Goal: Task Accomplishment & Management: Manage account settings

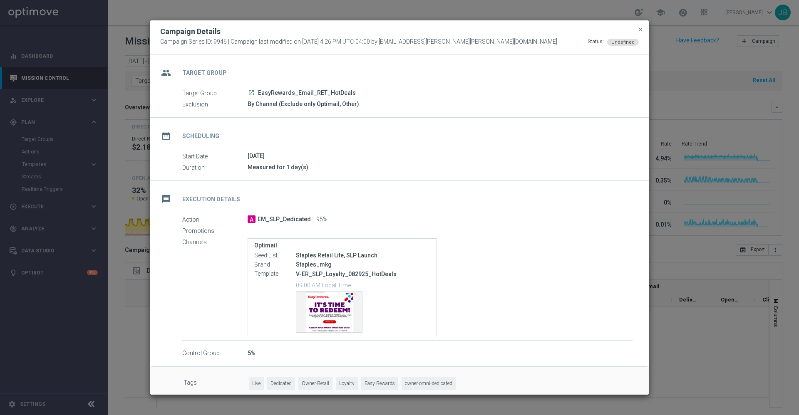
scroll to position [2760, 0]
click at [640, 29] on span "close" at bounding box center [640, 29] width 7 height 7
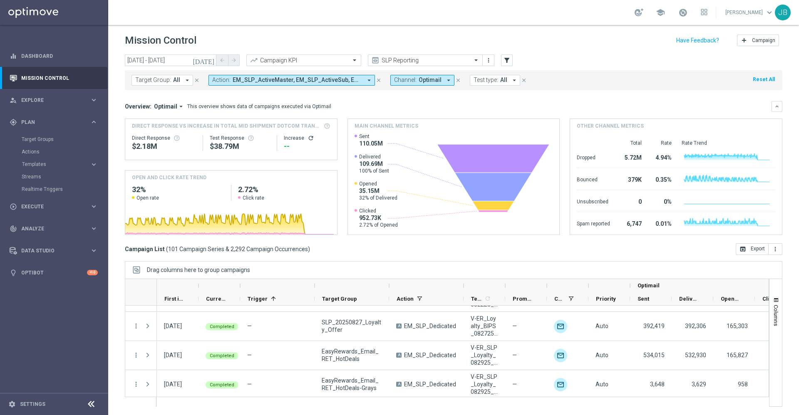
click at [213, 60] on icon "[DATE]" at bounding box center [204, 60] width 22 height 7
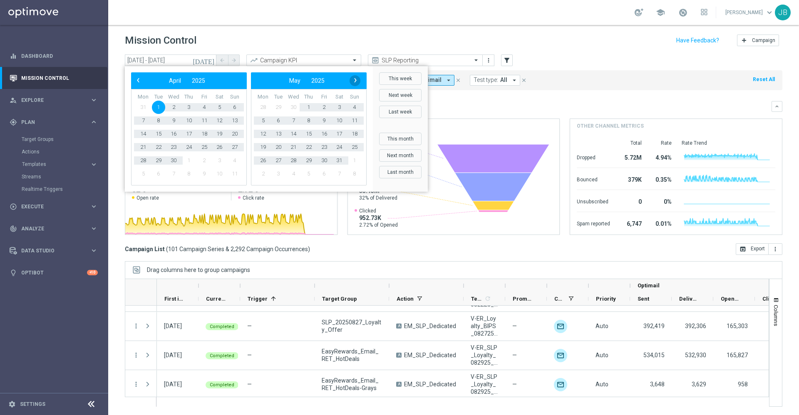
click at [358, 82] on span "›" at bounding box center [355, 80] width 11 height 11
click at [323, 108] on span "5" at bounding box center [323, 107] width 13 height 13
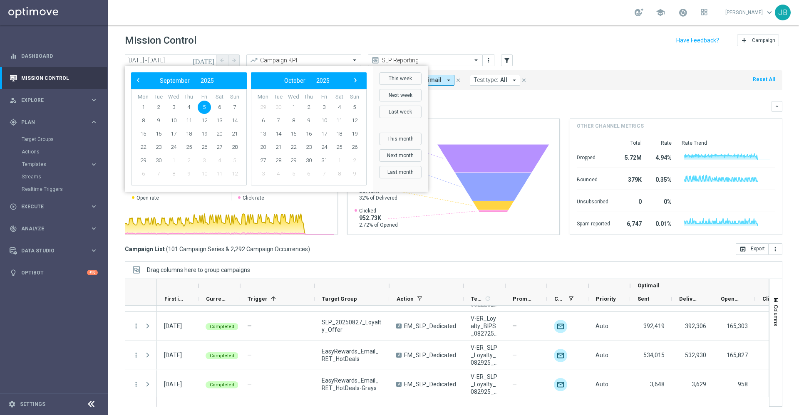
click at [208, 104] on span "5" at bounding box center [204, 107] width 13 height 13
type input "[DATE] - [DATE]"
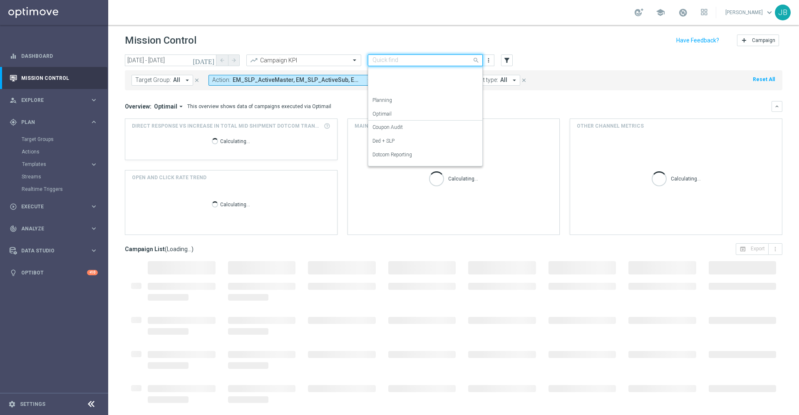
click at [417, 60] on input "text" at bounding box center [416, 60] width 89 height 7
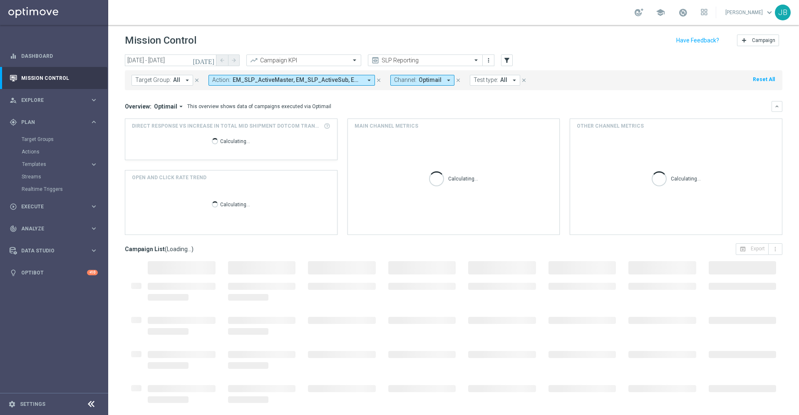
click at [454, 40] on div "Mission Control add Campaign" at bounding box center [453, 40] width 657 height 16
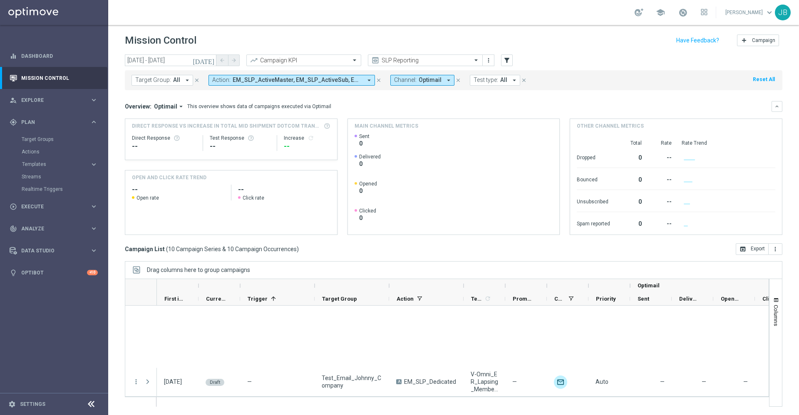
scroll to position [229, 0]
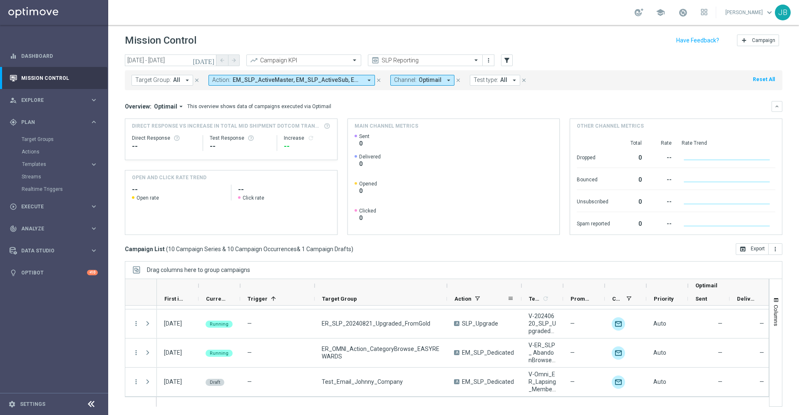
drag, startPoint x: 389, startPoint y: 285, endPoint x: 445, endPoint y: 294, distance: 56.4
click at [445, 294] on div "Optimail First in Range" at bounding box center [527, 292] width 741 height 27
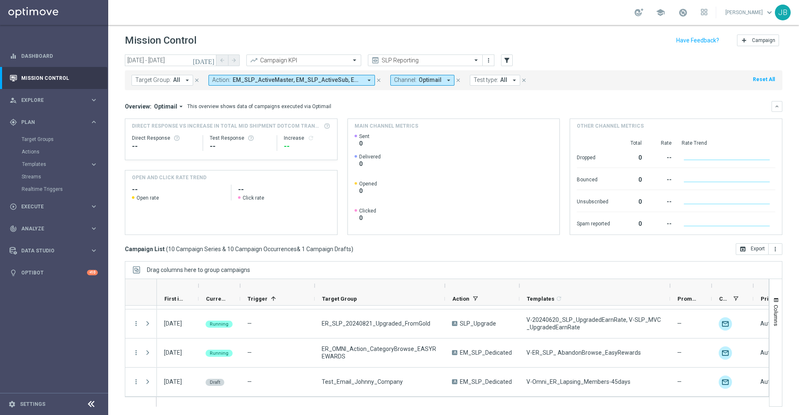
drag, startPoint x: 560, startPoint y: 287, endPoint x: 669, endPoint y: 289, distance: 109.0
click at [669, 289] on div at bounding box center [669, 285] width 3 height 13
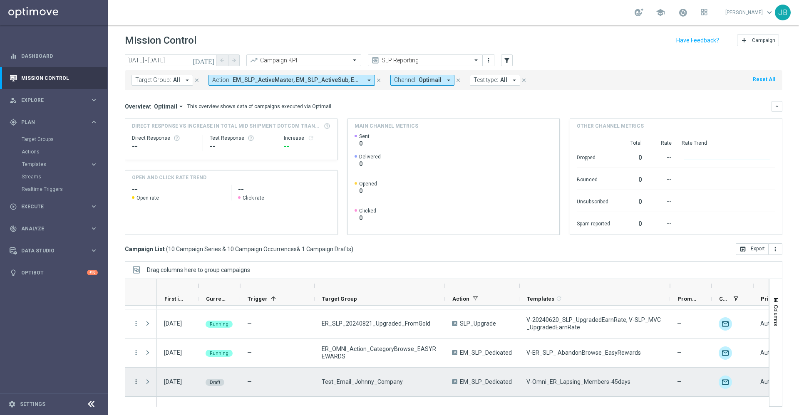
click at [139, 381] on icon "more_vert" at bounding box center [135, 381] width 7 height 7
click at [169, 356] on div "Edit" at bounding box center [190, 357] width 77 height 6
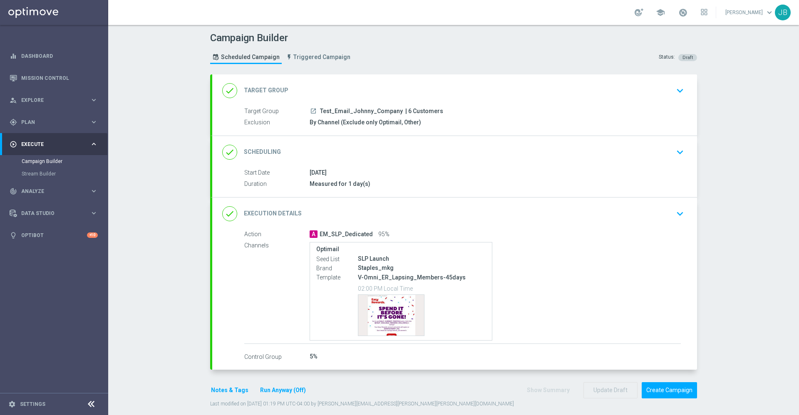
click at [270, 91] on h2 "Target Group" at bounding box center [266, 91] width 45 height 8
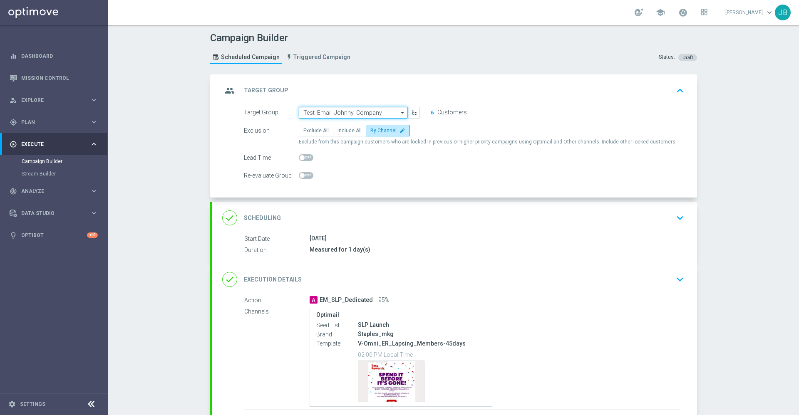
click at [354, 117] on input "Test_Email_Johnny_Company" at bounding box center [353, 113] width 109 height 12
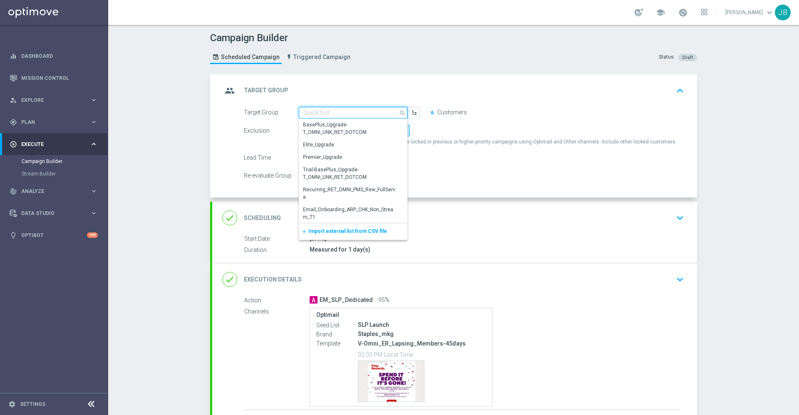
paste input "FRI_20250905_D_Omni_Inactv_Accounts"
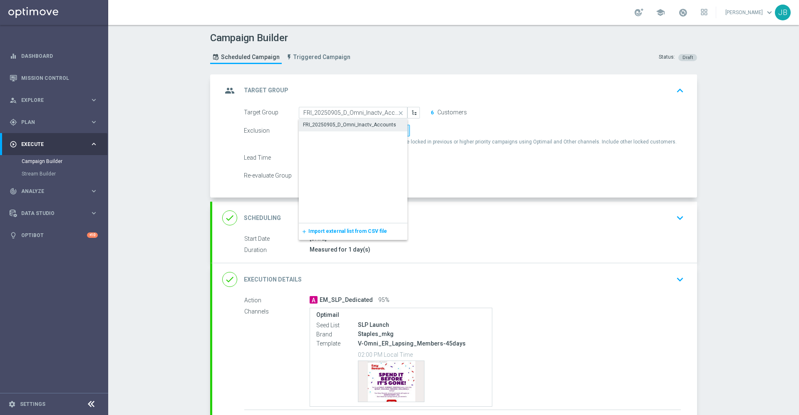
click at [353, 124] on div "FRI_20250905_D_Omni_Inactv_Accounts" at bounding box center [349, 124] width 93 height 7
type input "FRI_20250905_D_Omni_Inactv_Accounts"
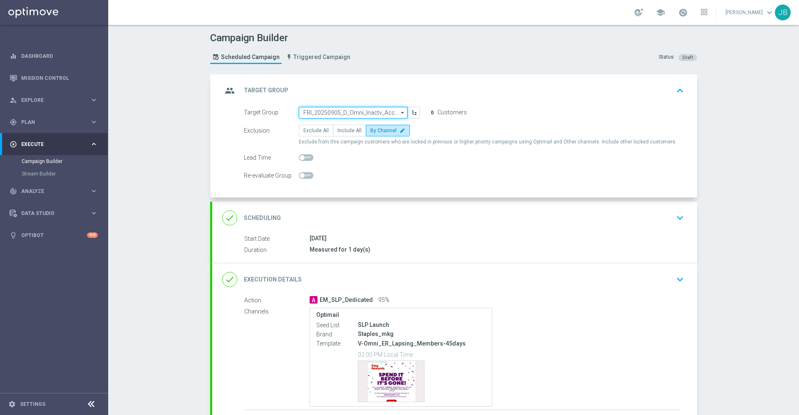
click at [388, 113] on input "FRI_20250905_D_Omni_Inactv_Accounts" at bounding box center [353, 113] width 109 height 12
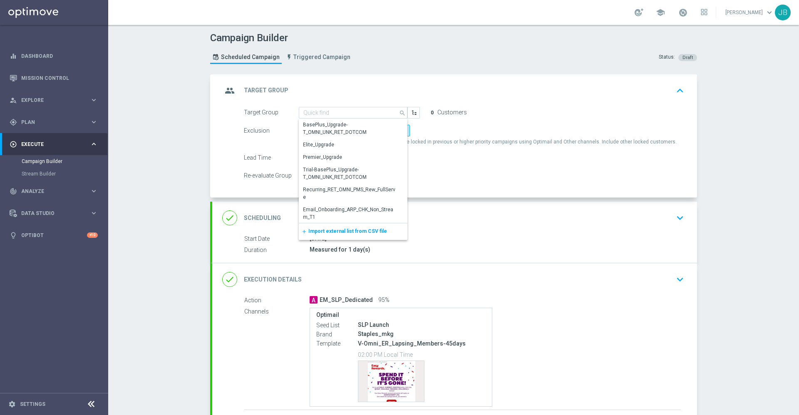
click at [449, 133] on div "Exclusion Exclude All Include All By Channel edit" at bounding box center [464, 131] width 440 height 12
type input "FRI_20250905_D_Omni_Inactv_Accounts"
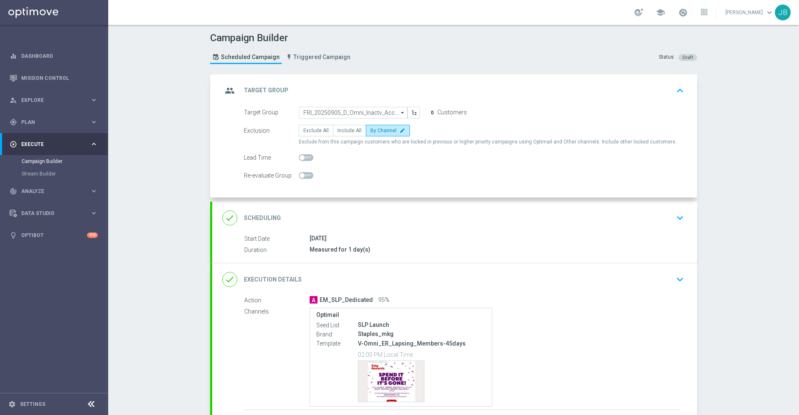
click at [268, 212] on div "done Scheduling" at bounding box center [251, 217] width 59 height 15
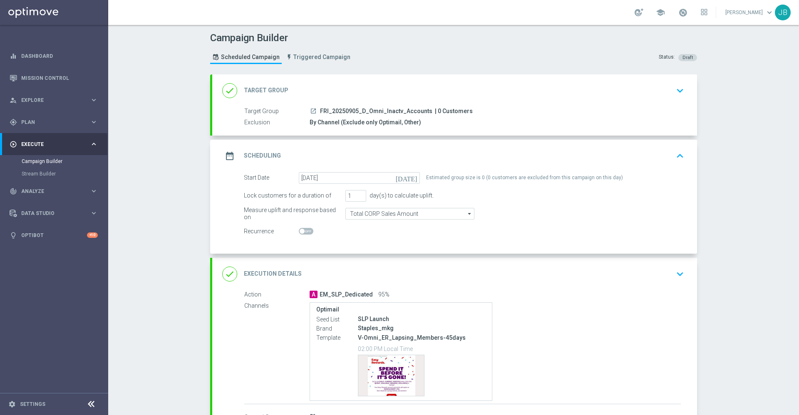
click at [257, 274] on h2 "Execution Details" at bounding box center [273, 274] width 58 height 8
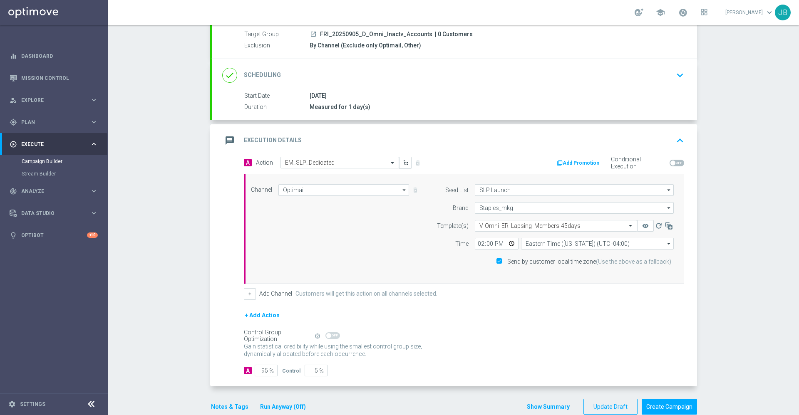
scroll to position [102, 0]
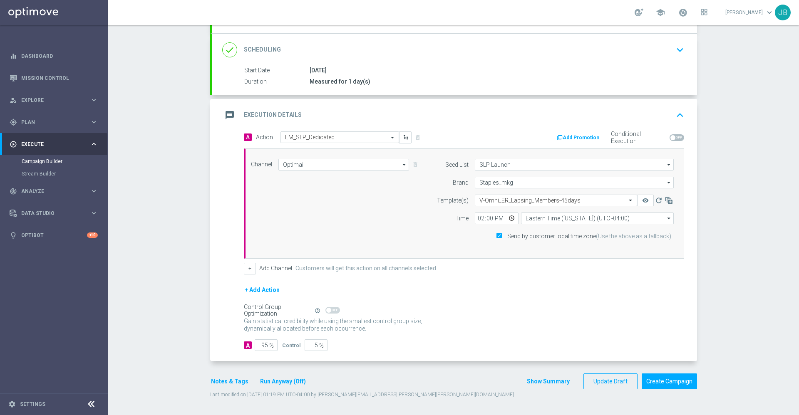
click at [230, 378] on button "Notes & Tags" at bounding box center [229, 381] width 39 height 10
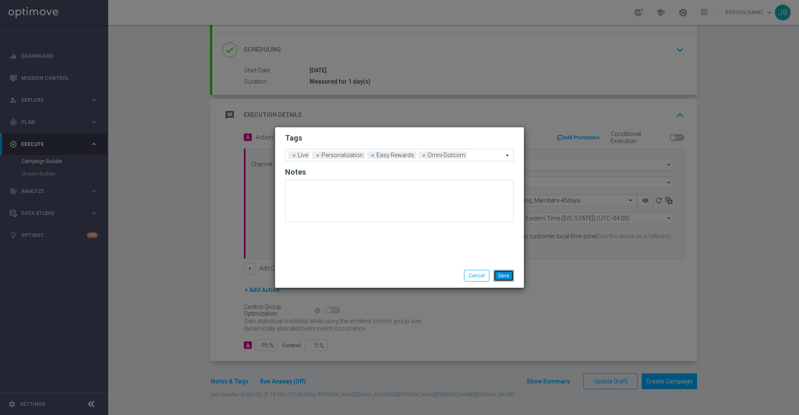
click at [503, 274] on button "Save" at bounding box center [503, 276] width 20 height 12
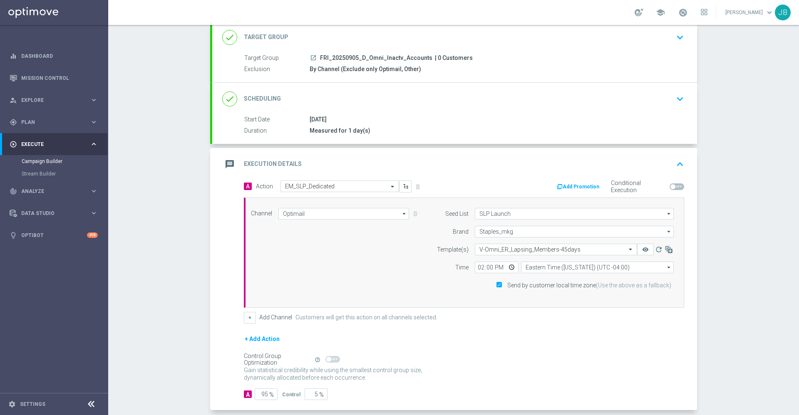
scroll to position [0, 0]
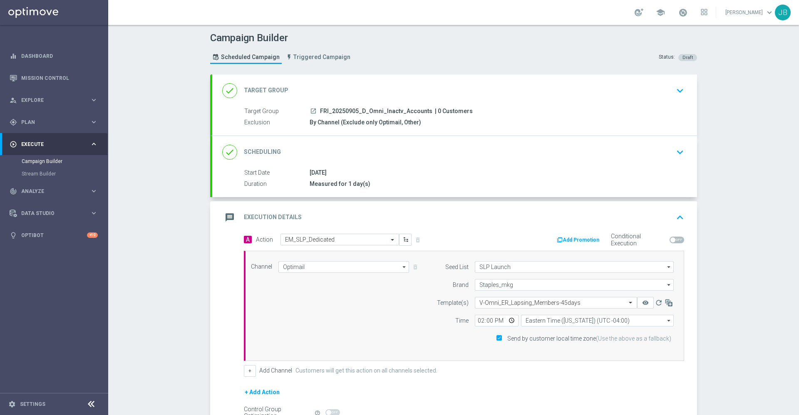
click at [269, 156] on div "done Scheduling" at bounding box center [251, 152] width 59 height 15
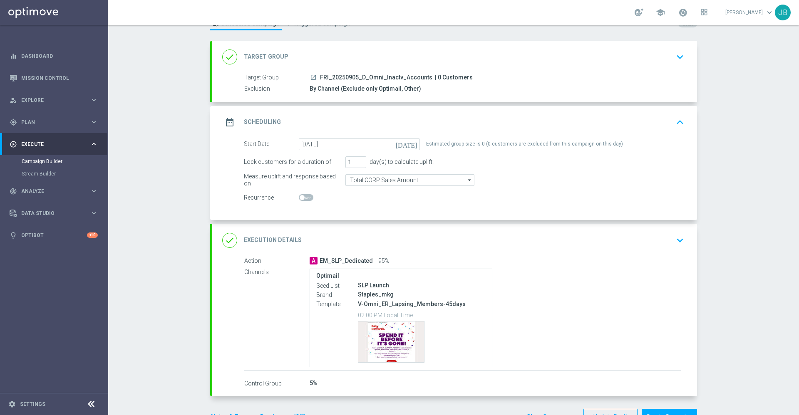
scroll to position [69, 0]
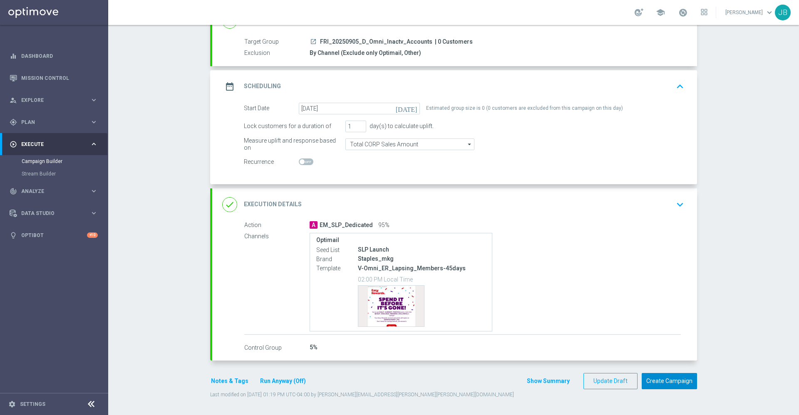
click at [660, 378] on button "Create Campaign" at bounding box center [668, 381] width 55 height 16
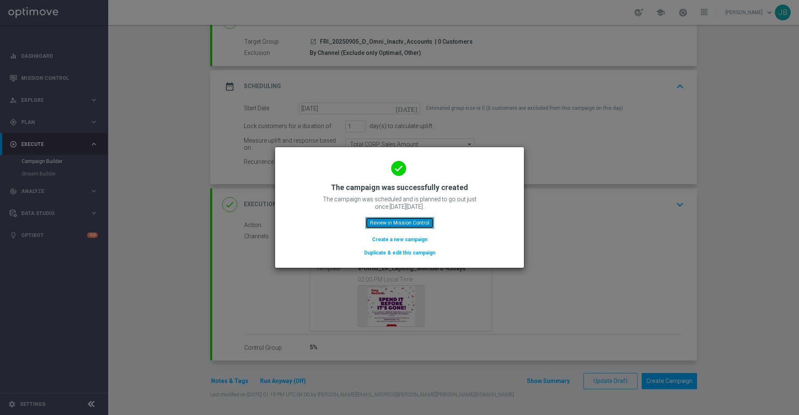
click at [419, 226] on button "Review in Mission Control" at bounding box center [399, 223] width 69 height 12
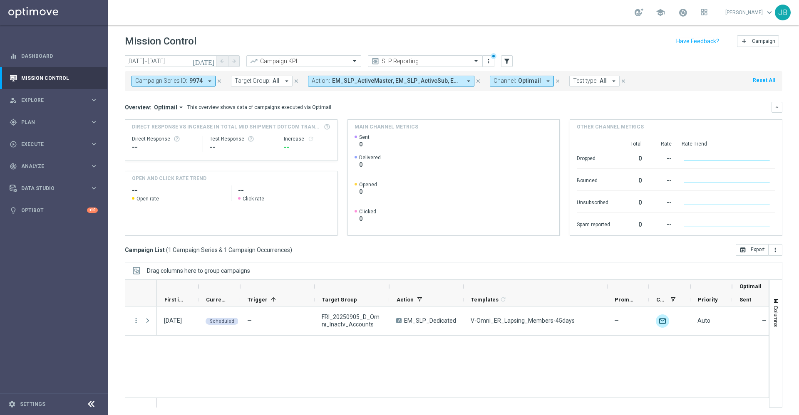
drag, startPoint x: 504, startPoint y: 285, endPoint x: 613, endPoint y: 290, distance: 109.1
click at [608, 290] on div at bounding box center [606, 286] width 3 height 13
drag, startPoint x: 389, startPoint y: 285, endPoint x: 461, endPoint y: 285, distance: 72.0
click at [461, 285] on div at bounding box center [460, 286] width 3 height 13
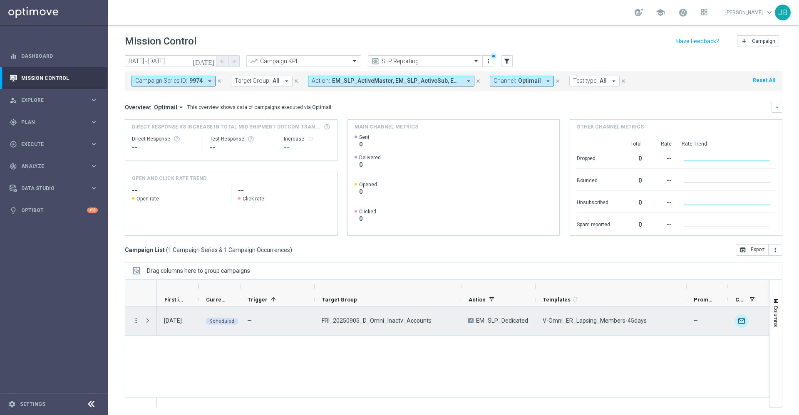
click at [137, 321] on icon "more_vert" at bounding box center [135, 320] width 7 height 7
click at [176, 323] on span "Campaign Details" at bounding box center [173, 326] width 42 height 6
